Goal: Information Seeking & Learning: Learn about a topic

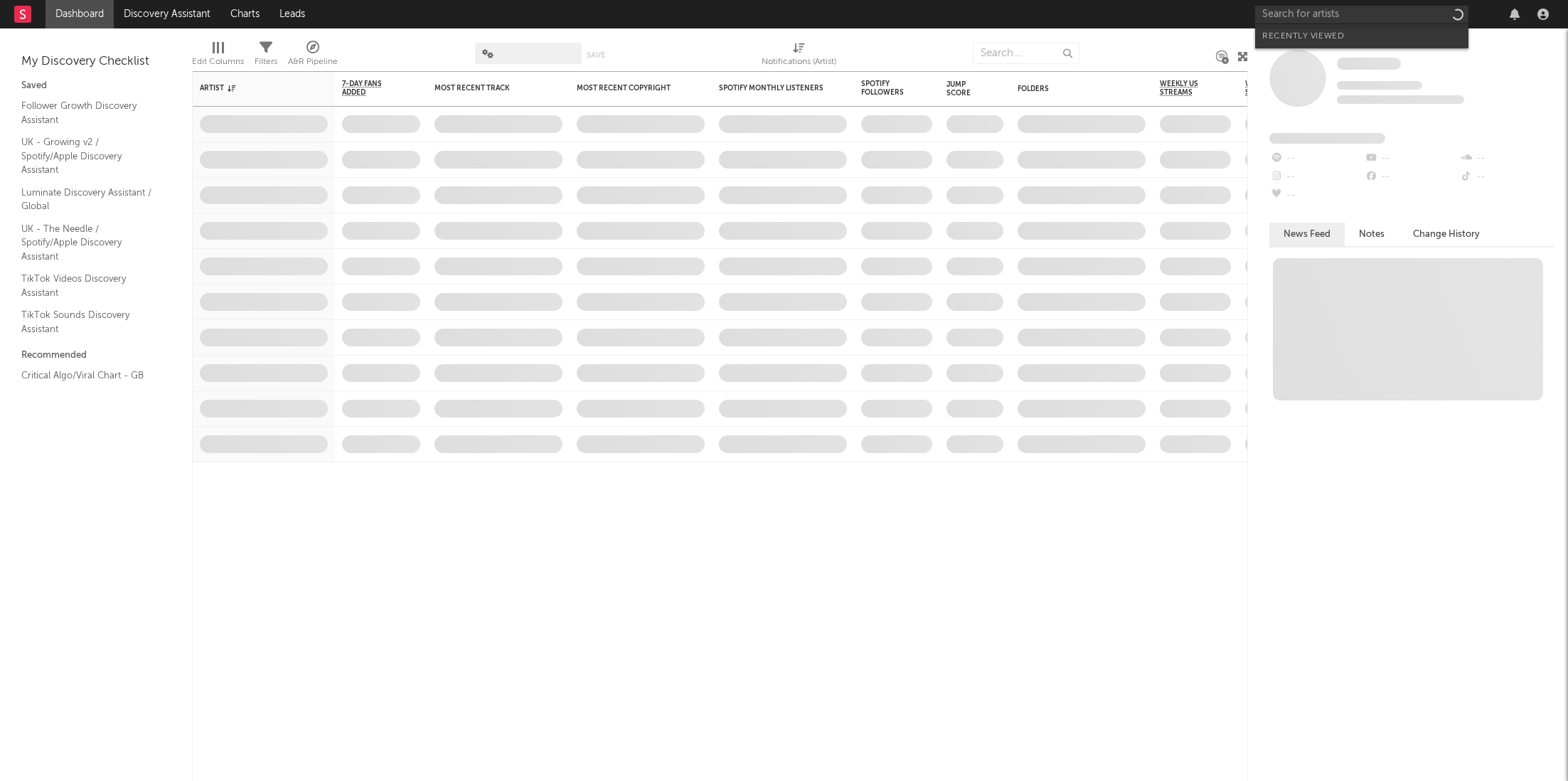
click at [1267, 12] on input "text" at bounding box center [1361, 14] width 213 height 18
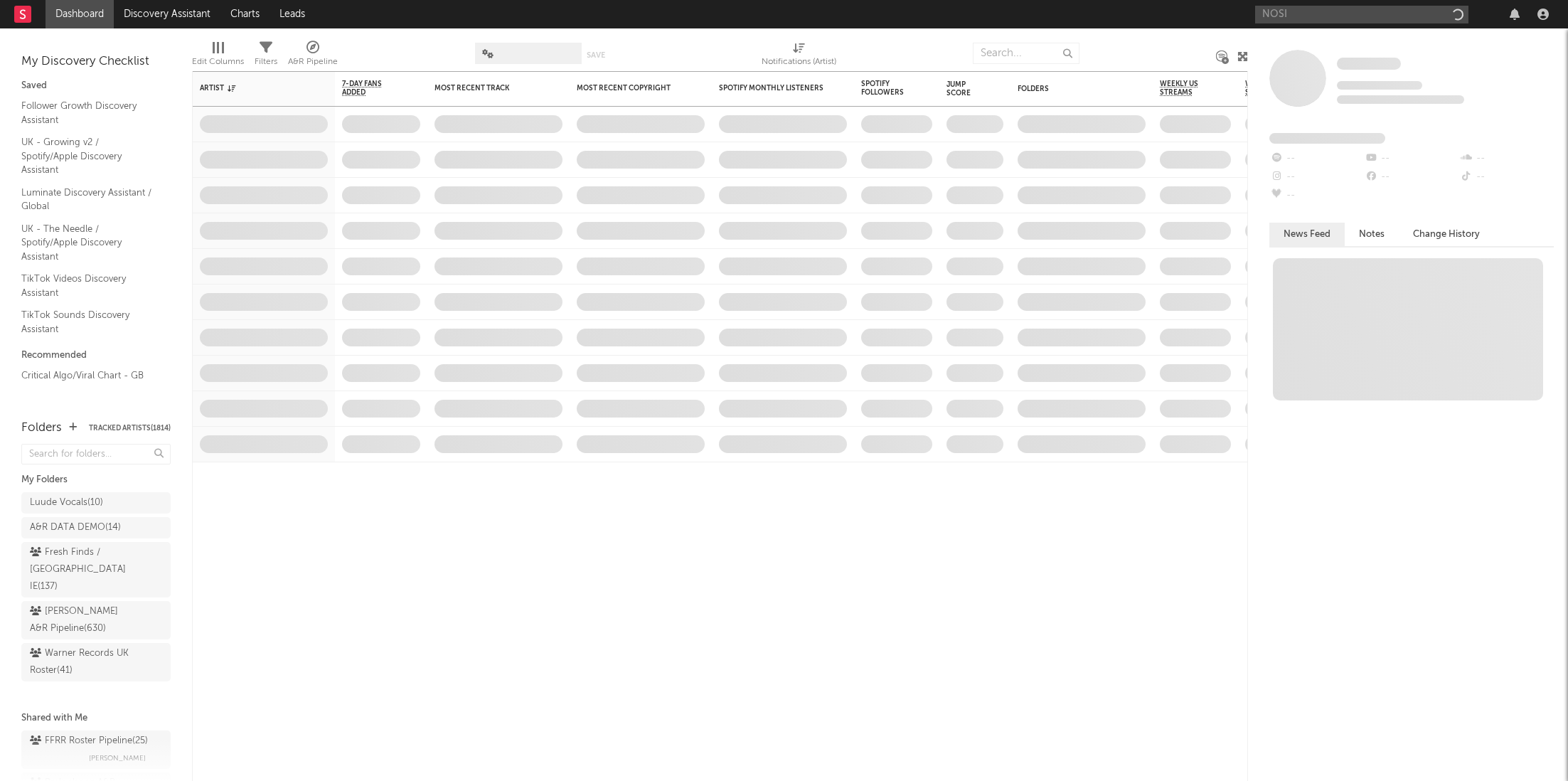
click at [1305, 13] on input "NOSI" at bounding box center [1361, 14] width 213 height 18
click at [1328, 14] on input "NOSI" at bounding box center [1361, 14] width 213 height 18
type input "NOSI"
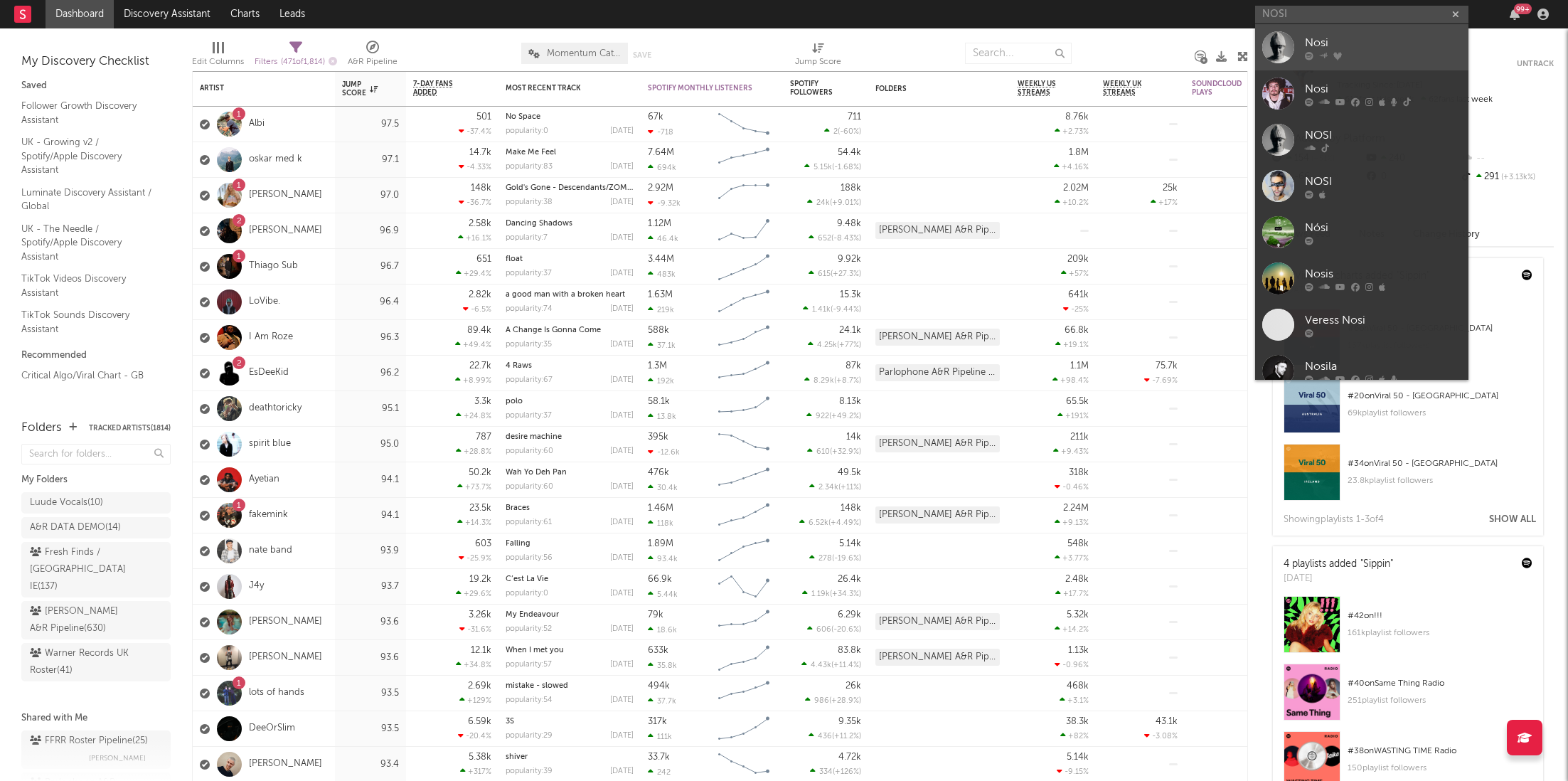
click at [1336, 41] on div "Nosi" at bounding box center [1384, 43] width 156 height 17
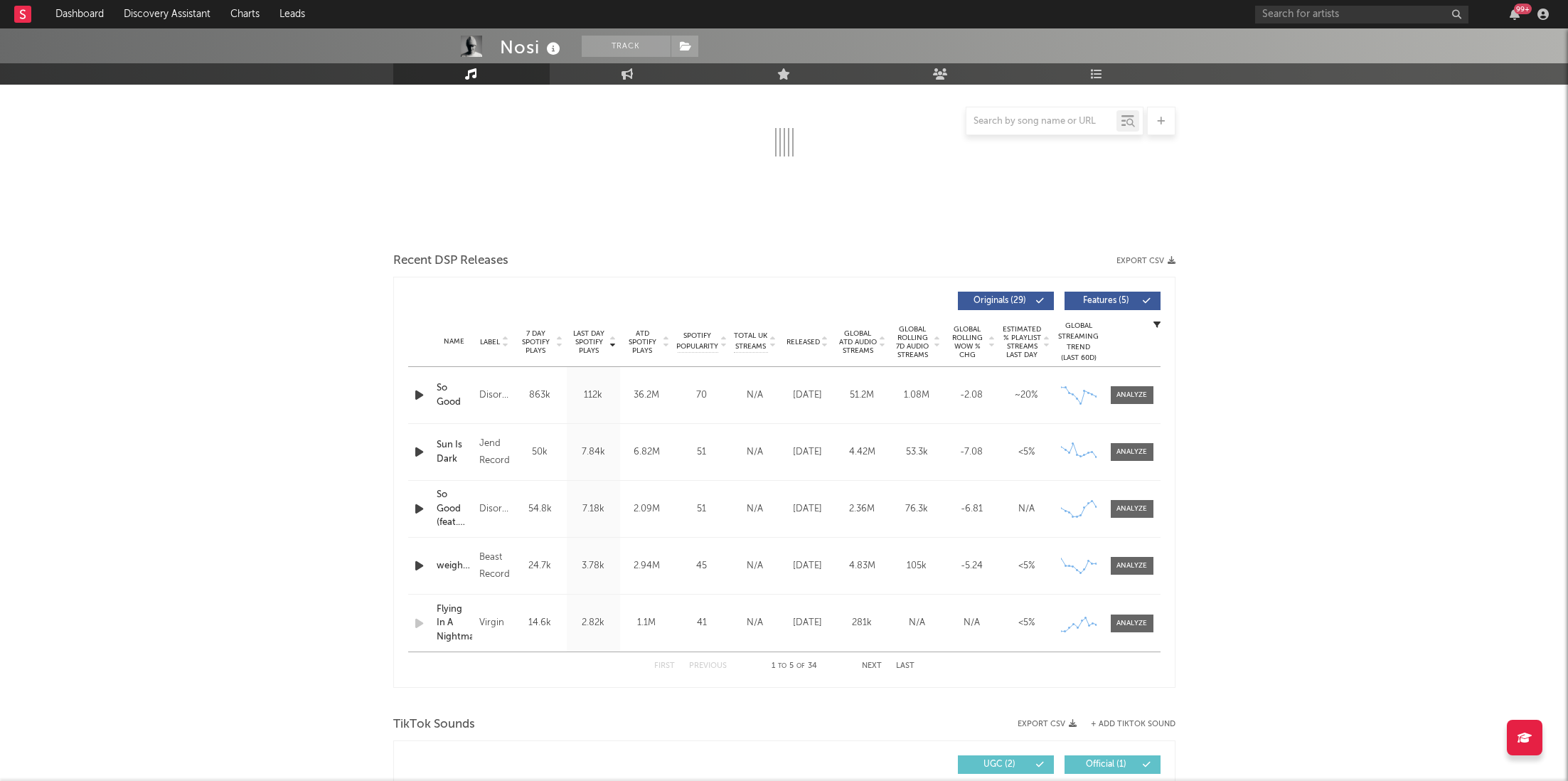
scroll to position [349, 0]
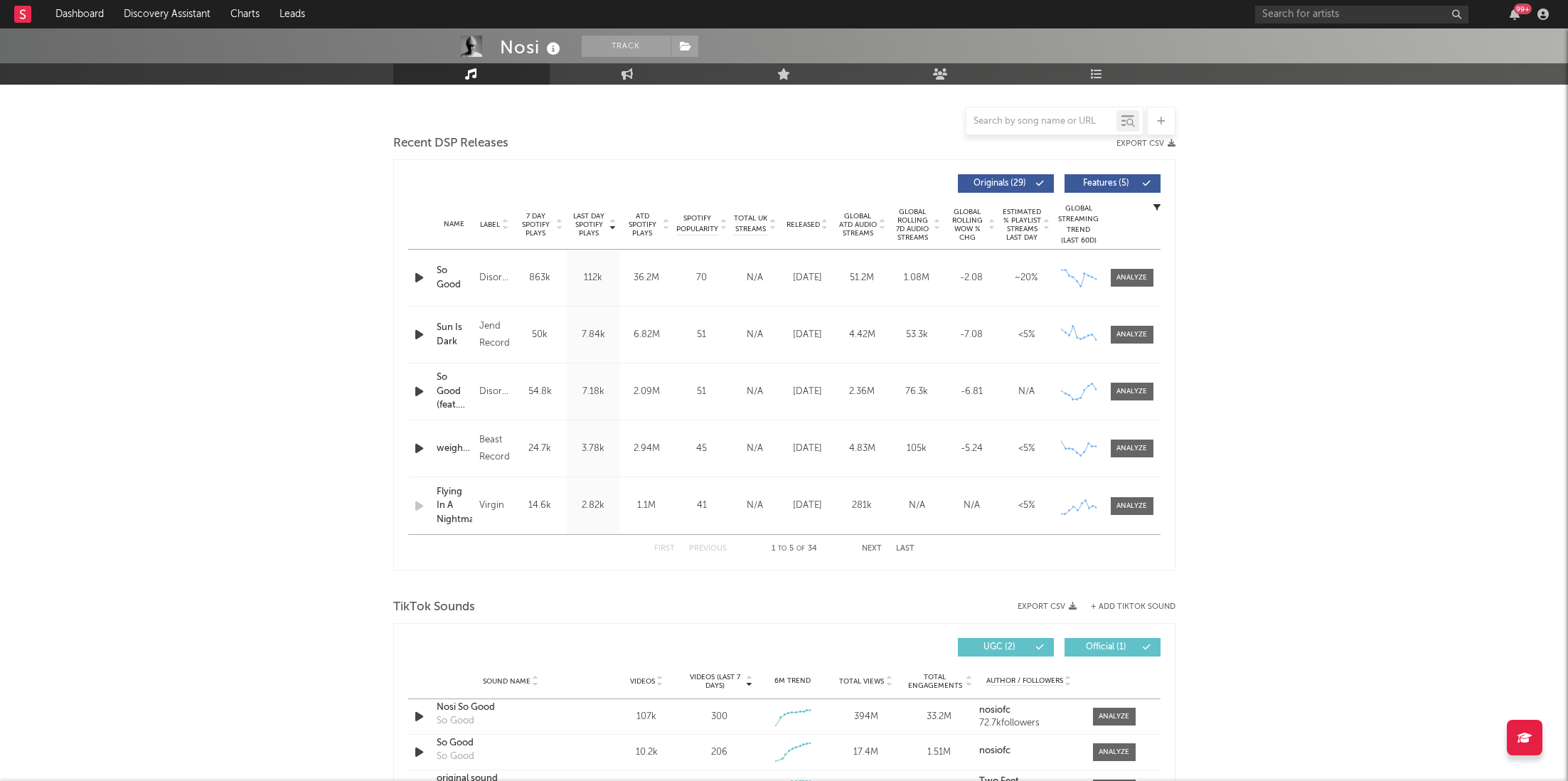
select select "6m"
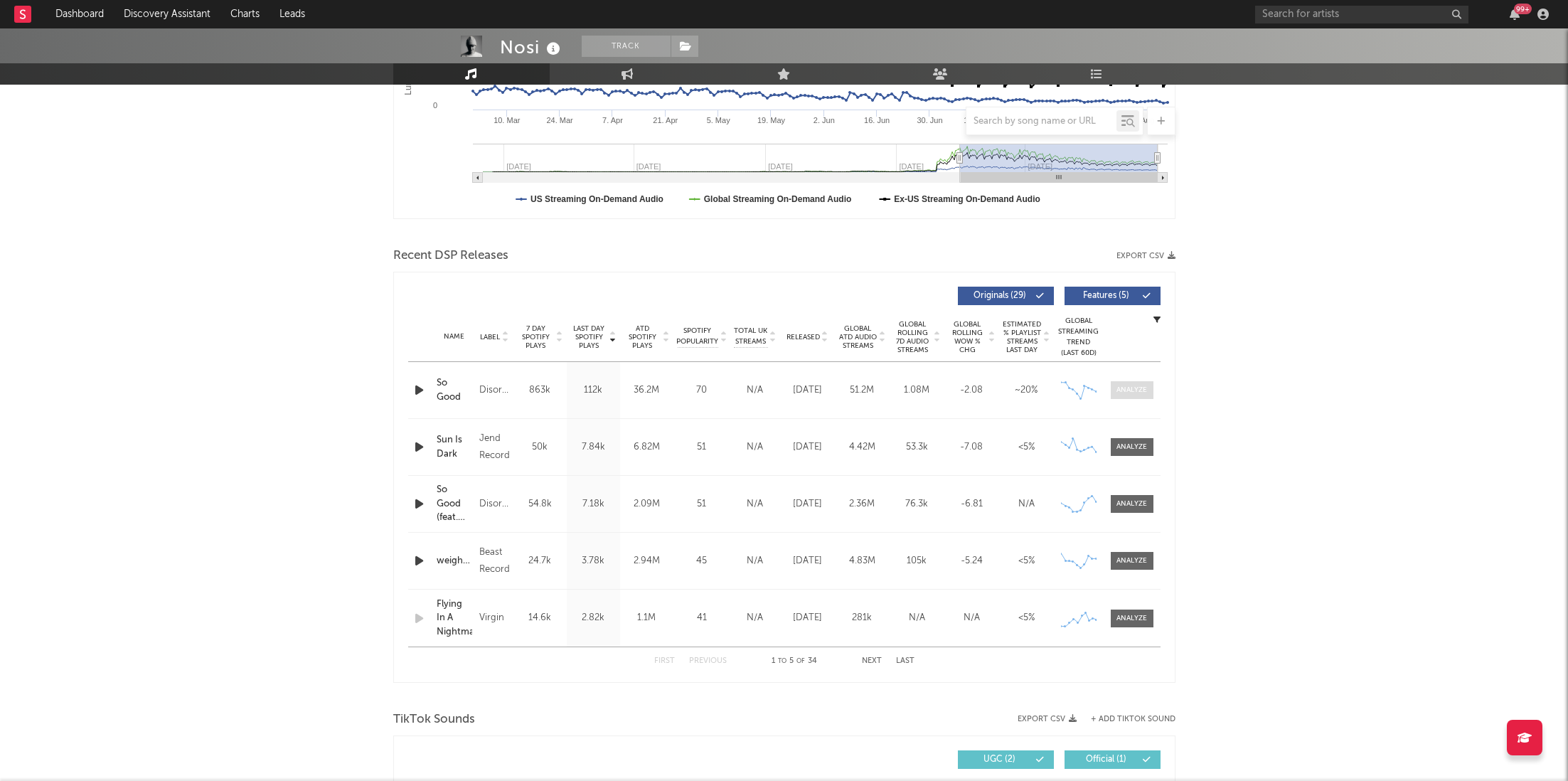
click at [1125, 382] on span at bounding box center [1132, 390] width 43 height 18
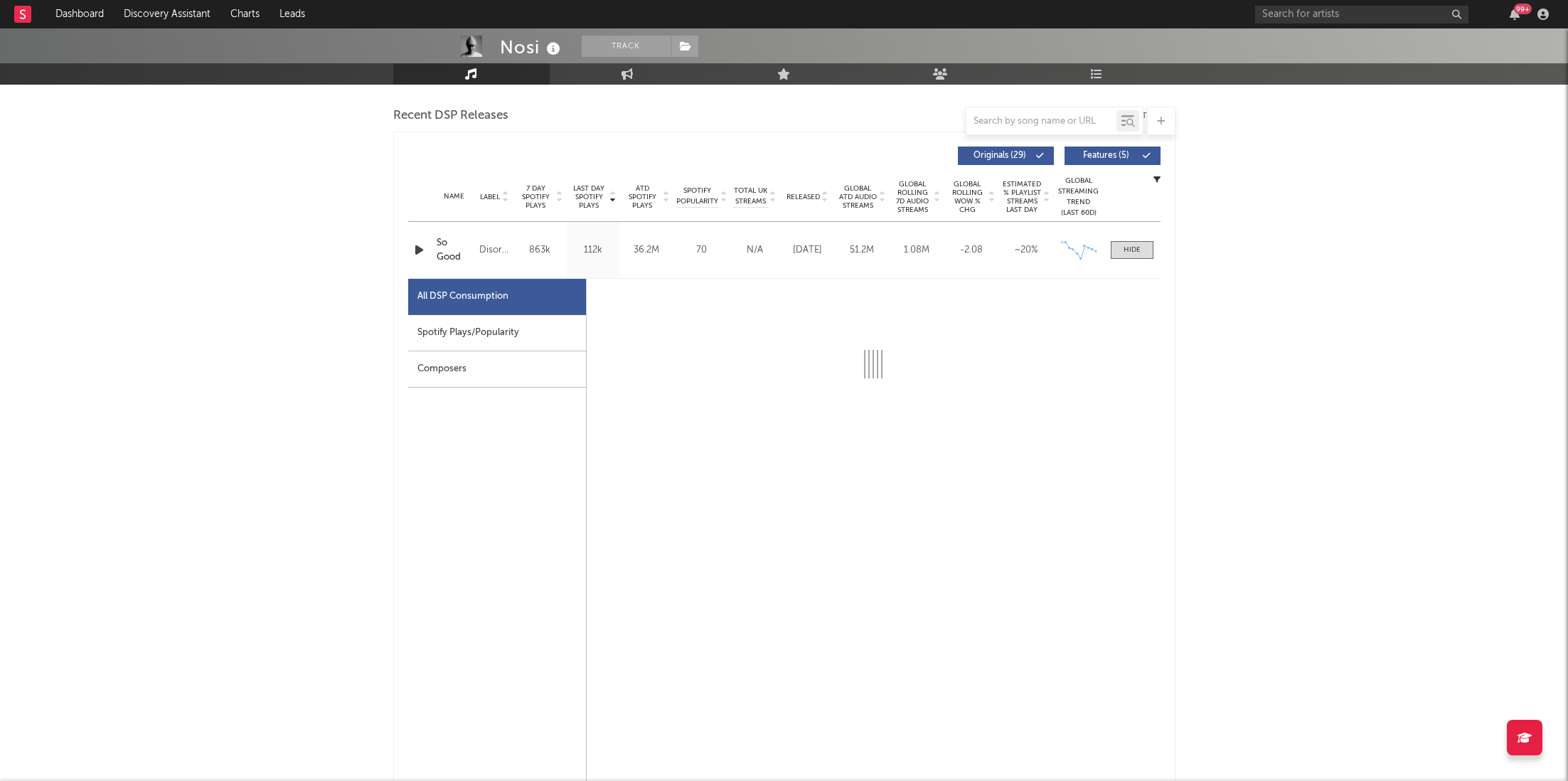
scroll to position [493, 0]
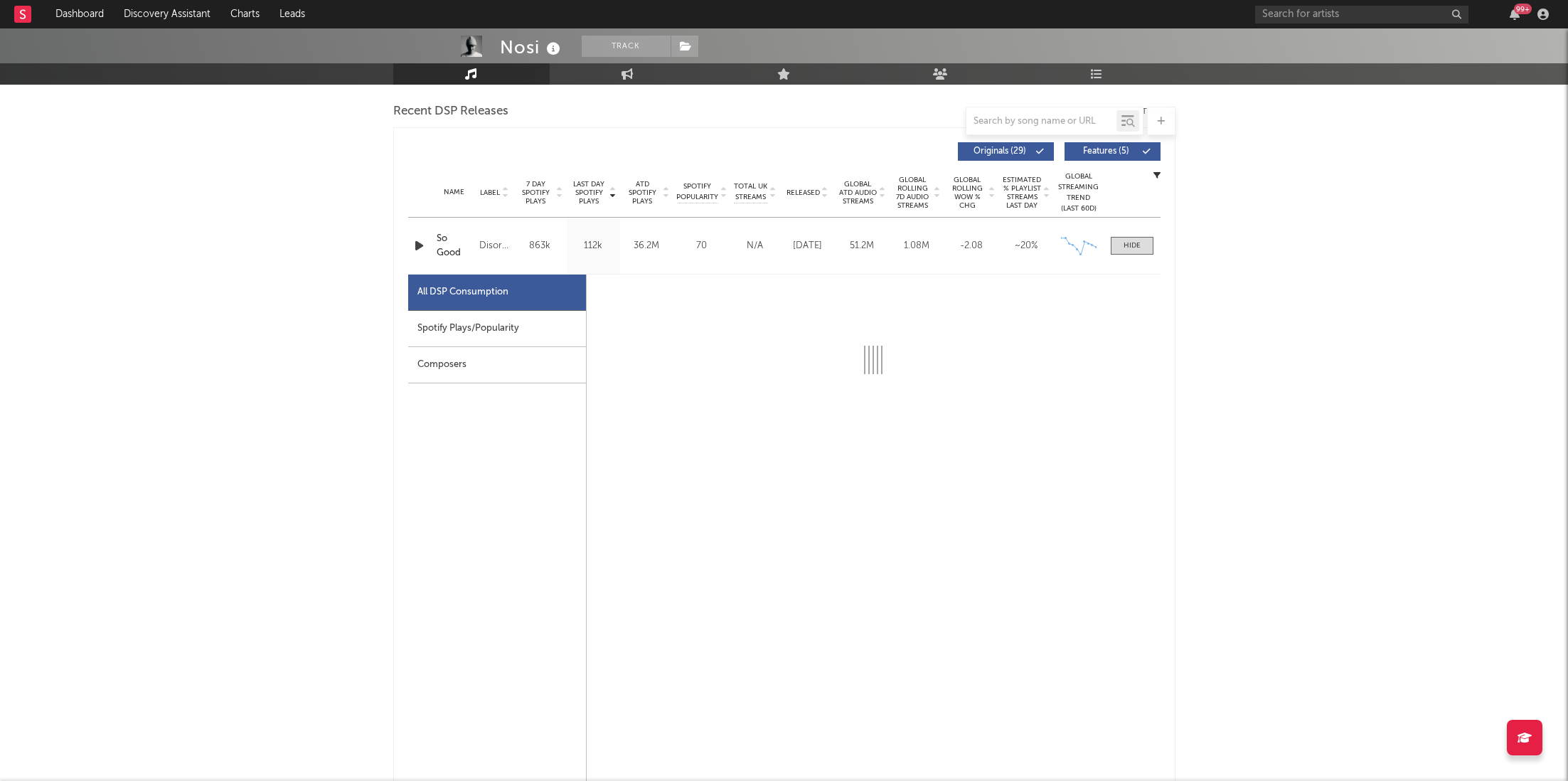
select select "6m"
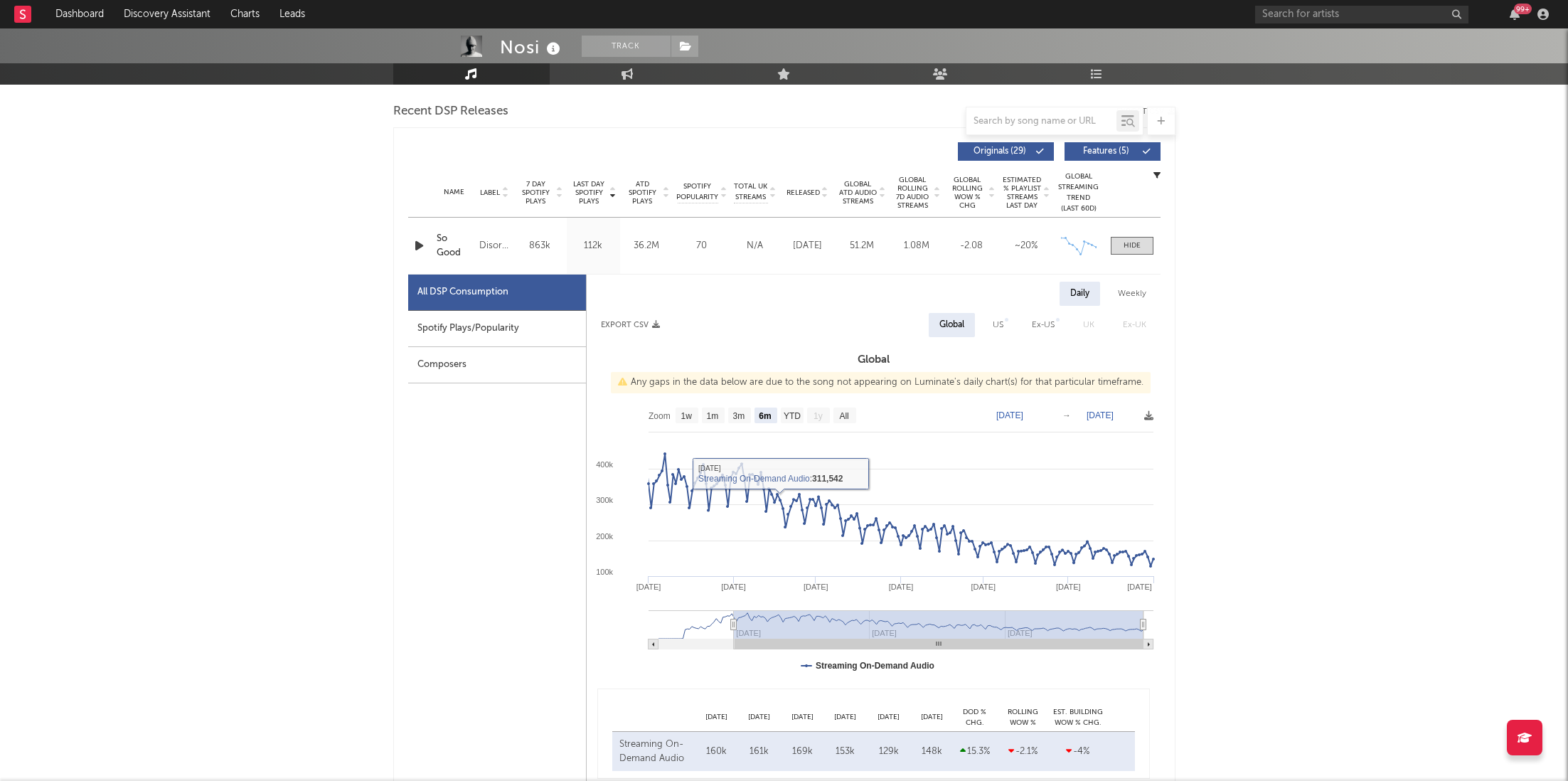
type input "[DATE]"
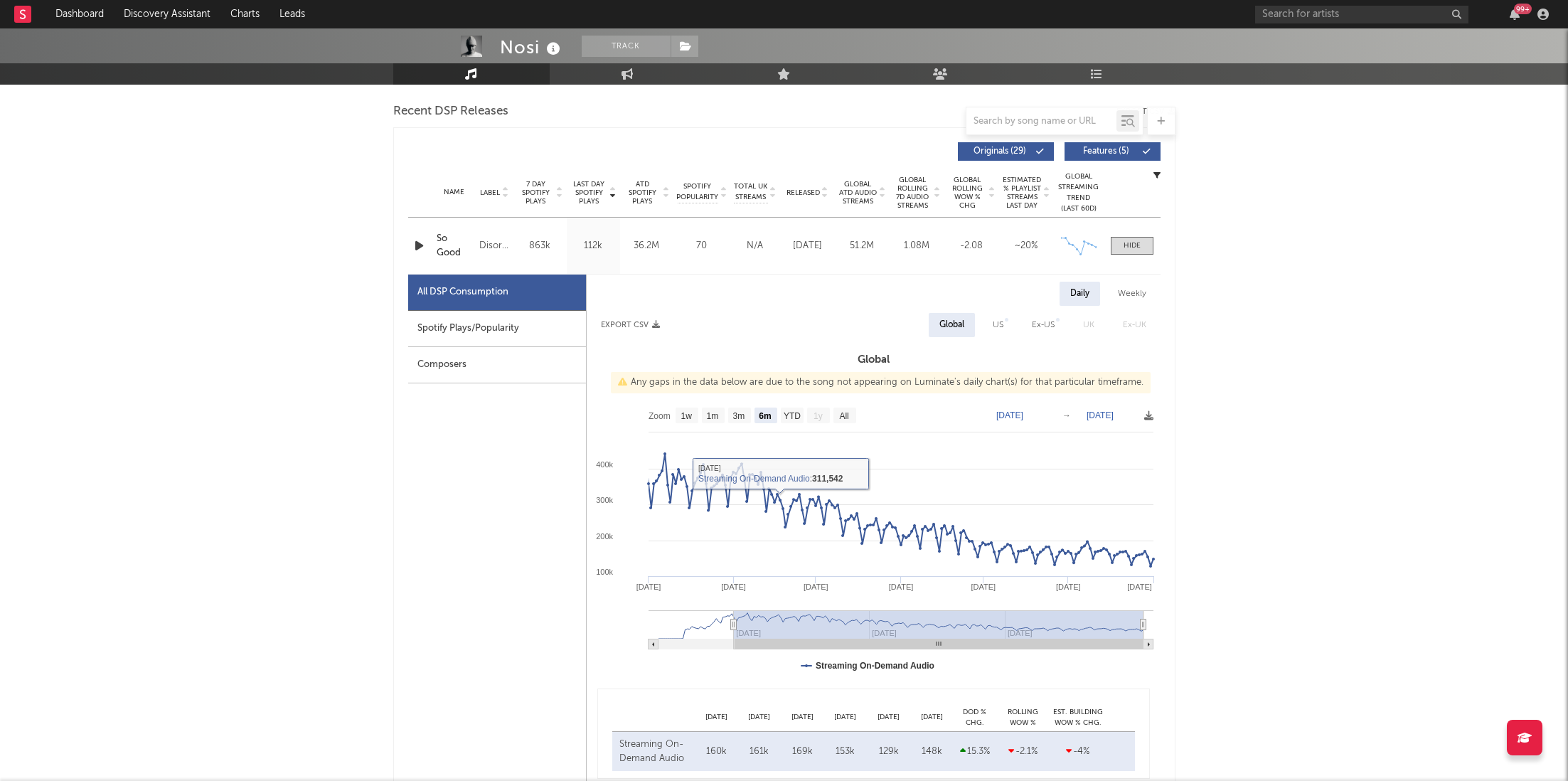
type input "[DATE]"
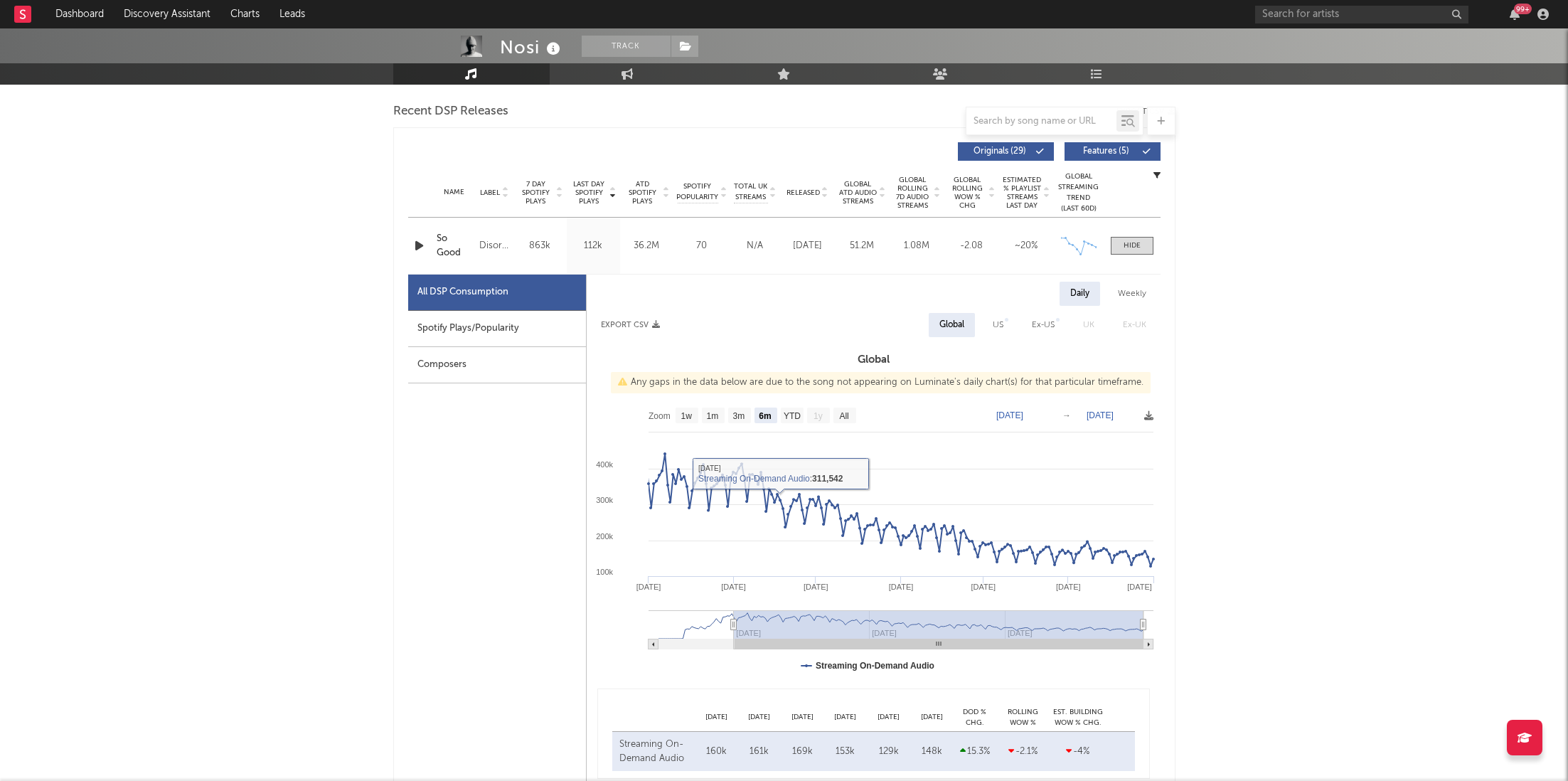
type input "[DATE]"
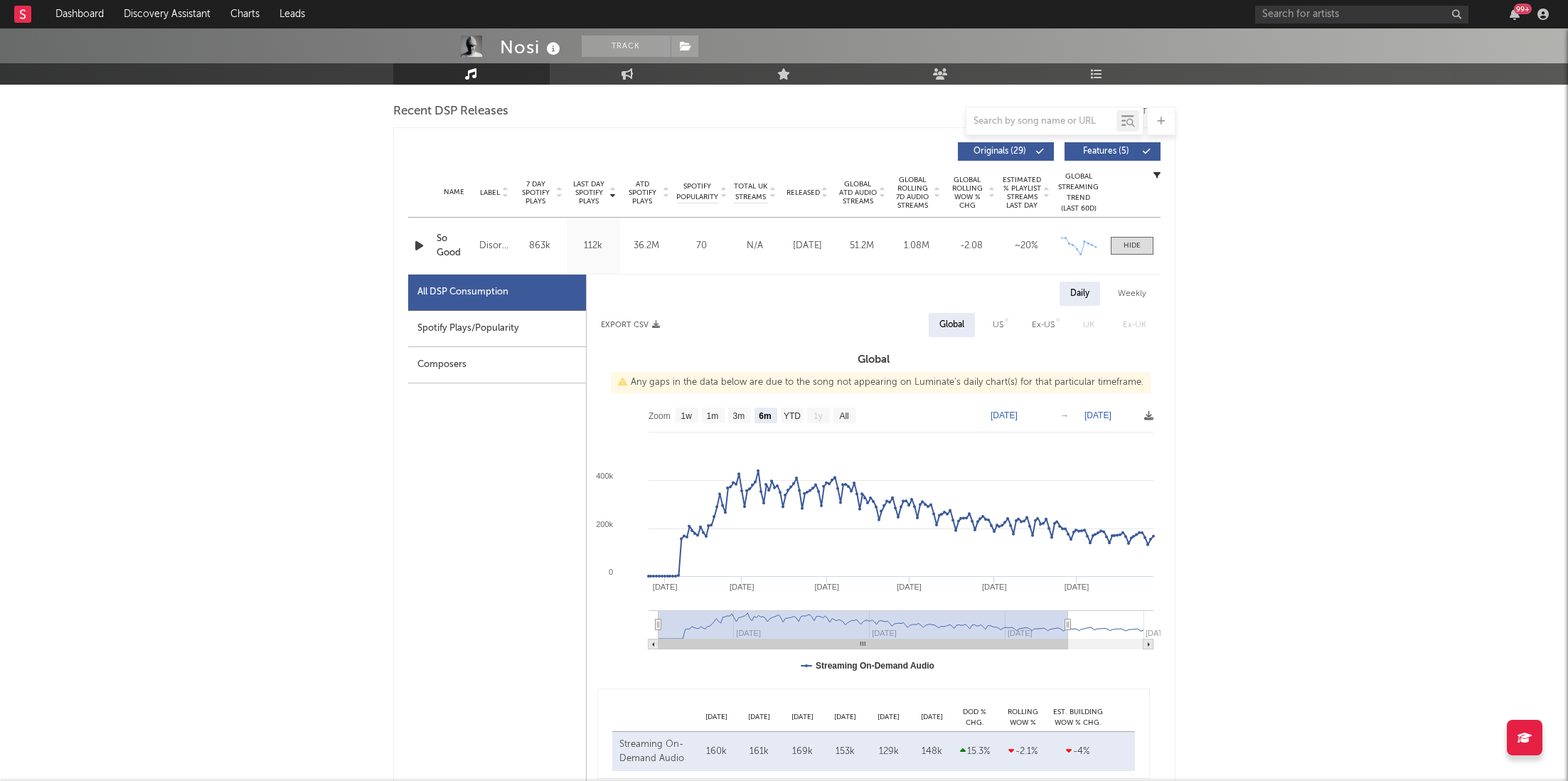
drag, startPoint x: 824, startPoint y: 624, endPoint x: 729, endPoint y: 623, distance: 95.0
click at [729, 623] on rect at bounding box center [864, 625] width 409 height 29
click at [503, 325] on div "Spotify Plays/Popularity" at bounding box center [497, 329] width 178 height 36
select select "6m"
select select "1w"
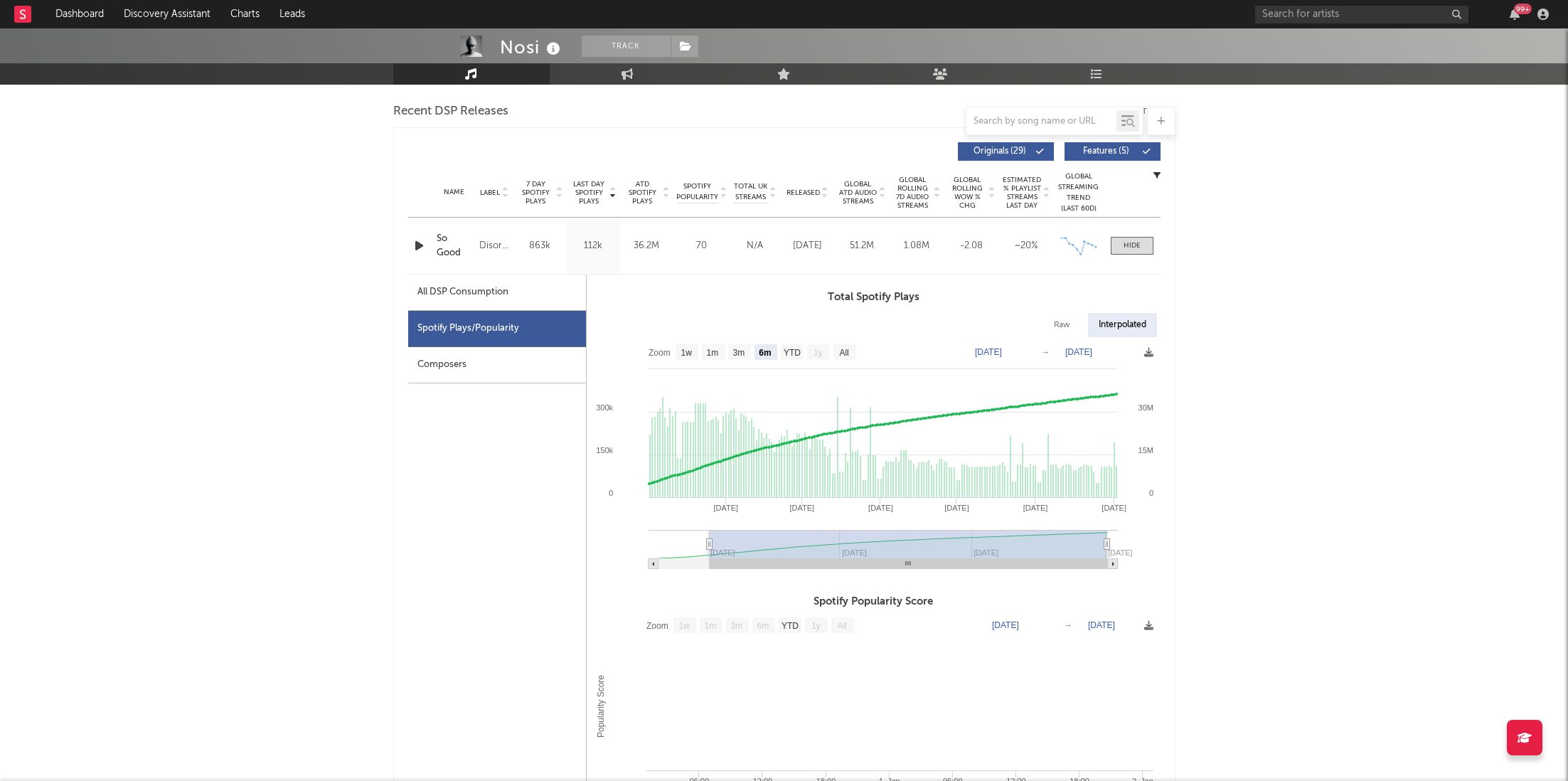
type input "[DATE]"
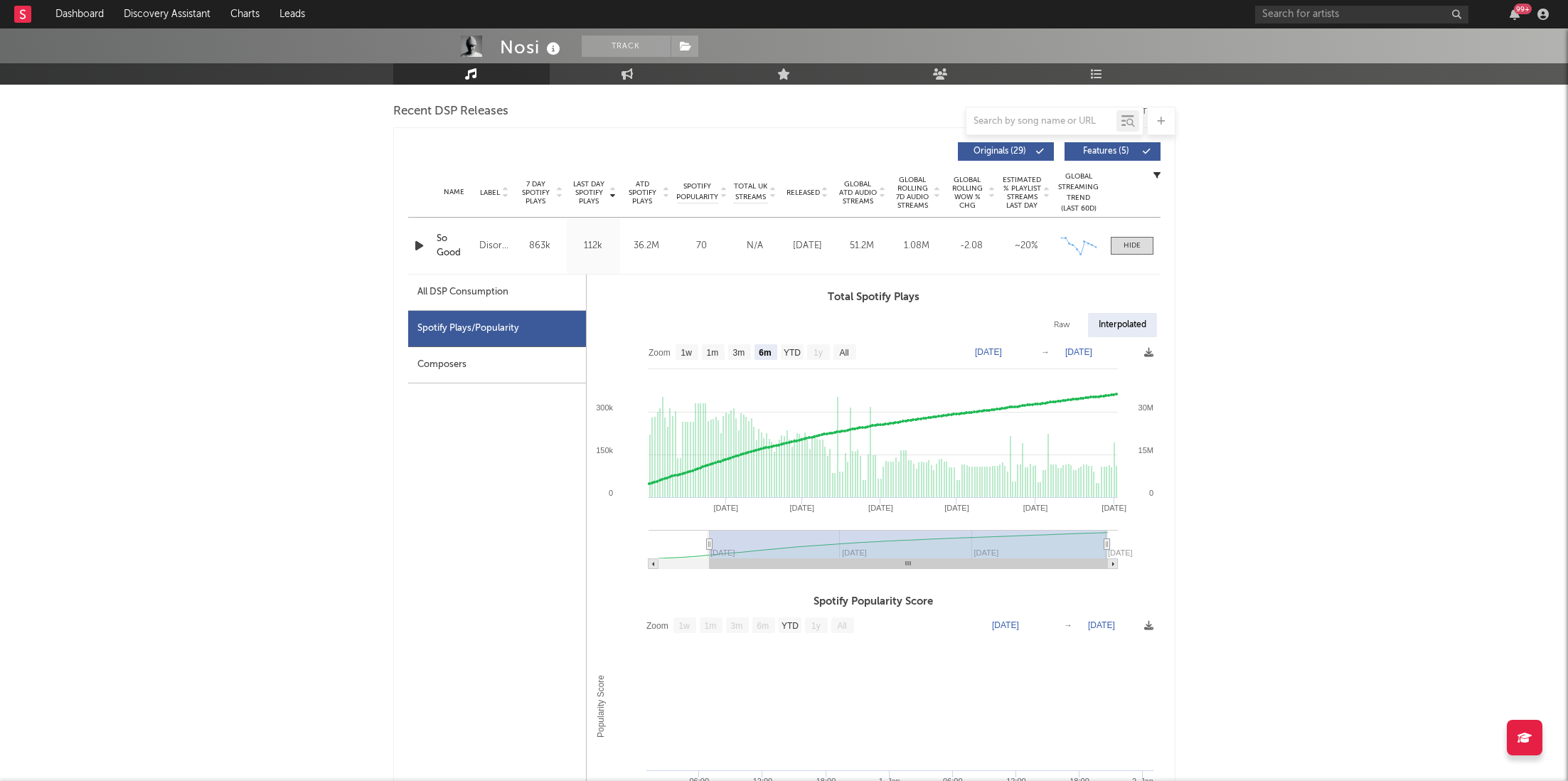
type input "[DATE]"
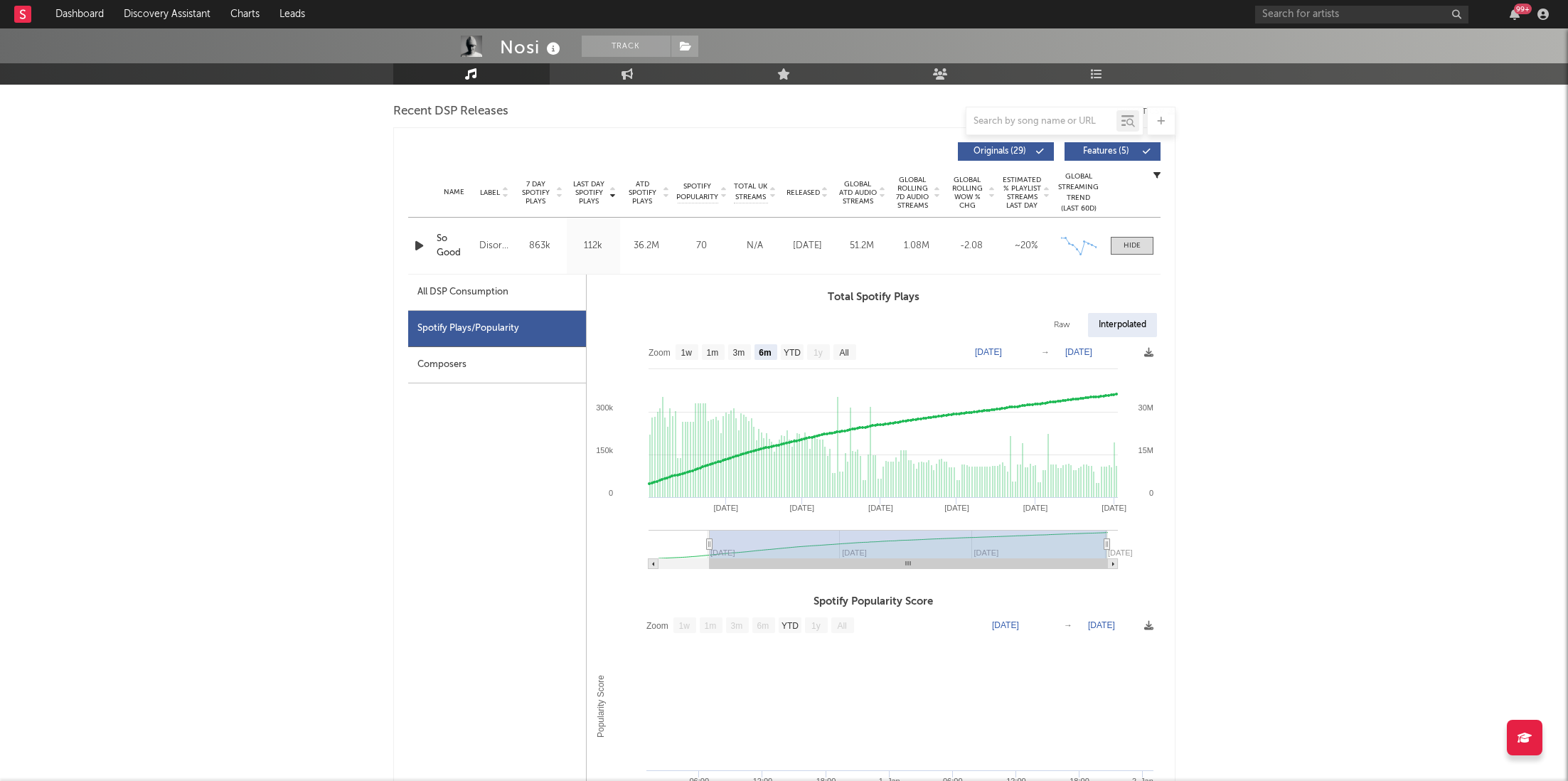
type input "[DATE]"
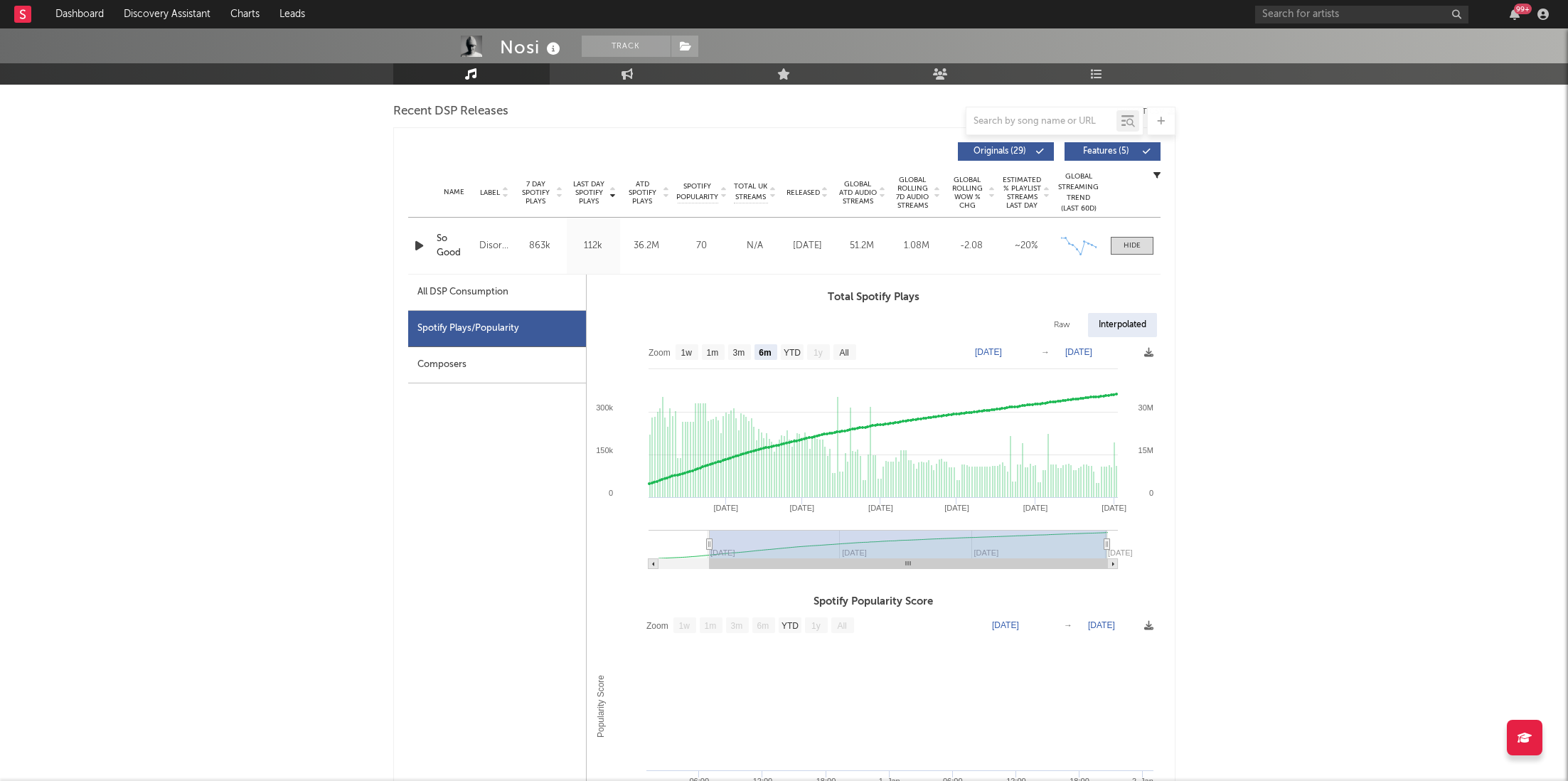
type input "[DATE]"
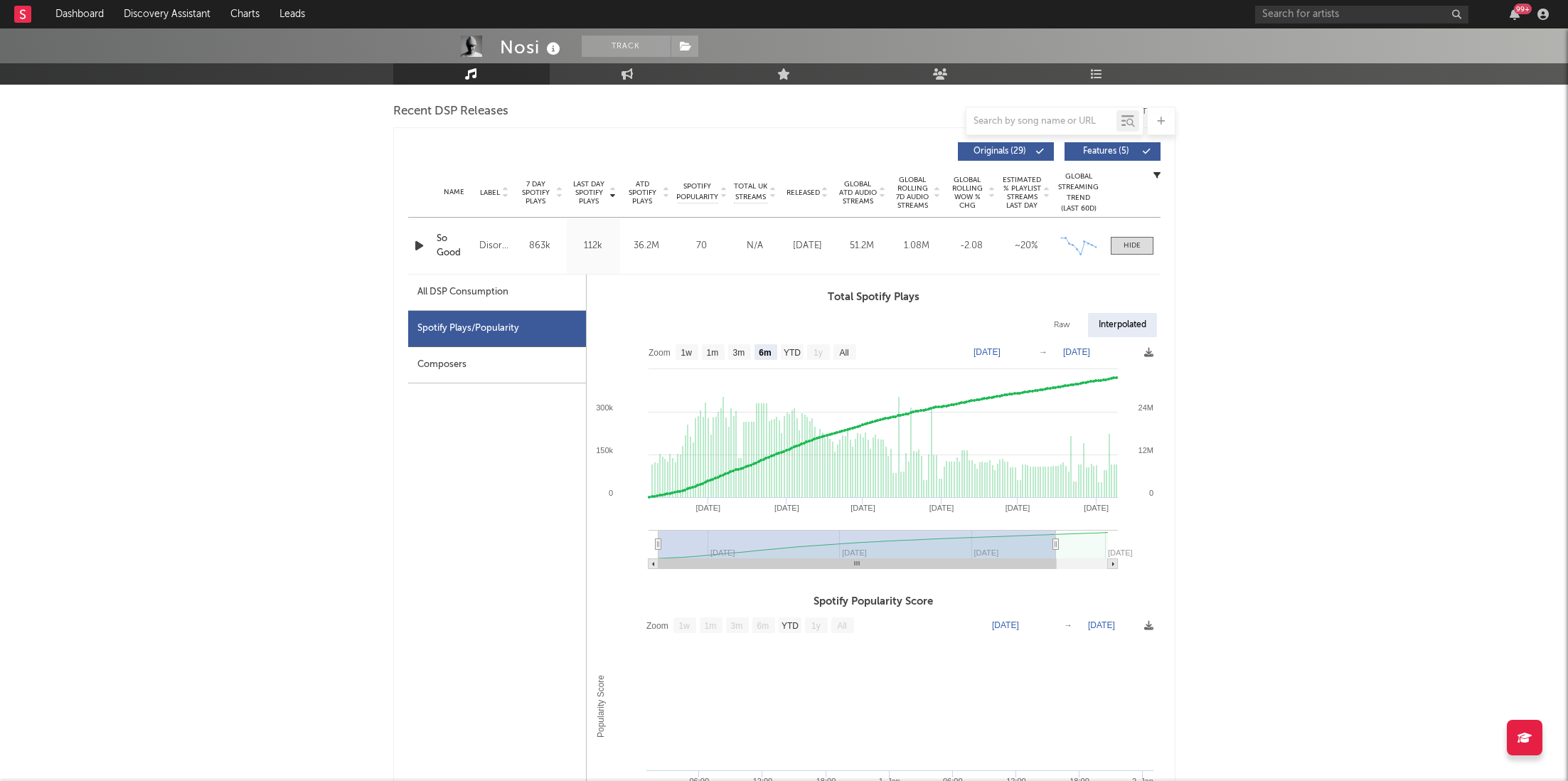
drag, startPoint x: 711, startPoint y: 536, endPoint x: 599, endPoint y: 527, distance: 112.4
click at [599, 527] on icon "Created with Highcharts 10.3.3 Apr '[DATE] Jun '[DATE] Aug '[DATE] Mar '[DATE] …" at bounding box center [874, 458] width 574 height 242
